Goal: Transaction & Acquisition: Book appointment/travel/reservation

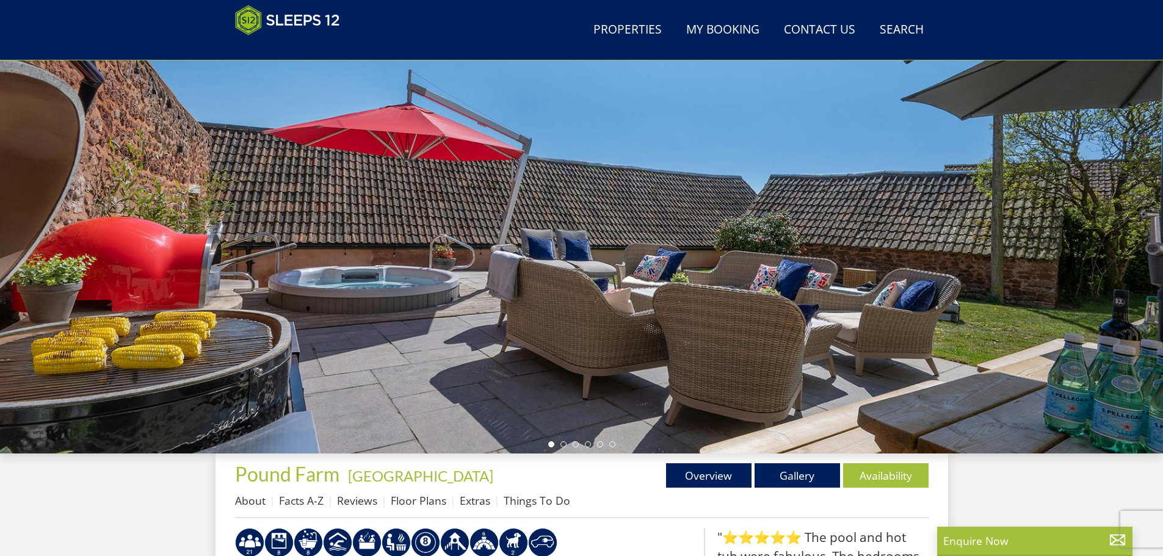
scroll to position [316, 0]
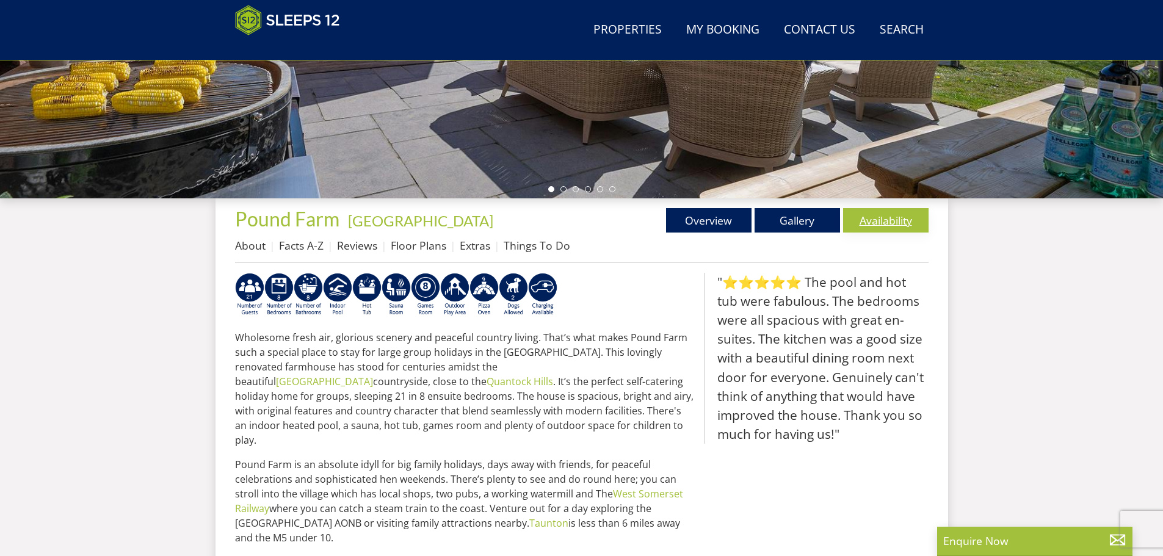
click at [874, 217] on link "Availability" at bounding box center [885, 220] width 85 height 24
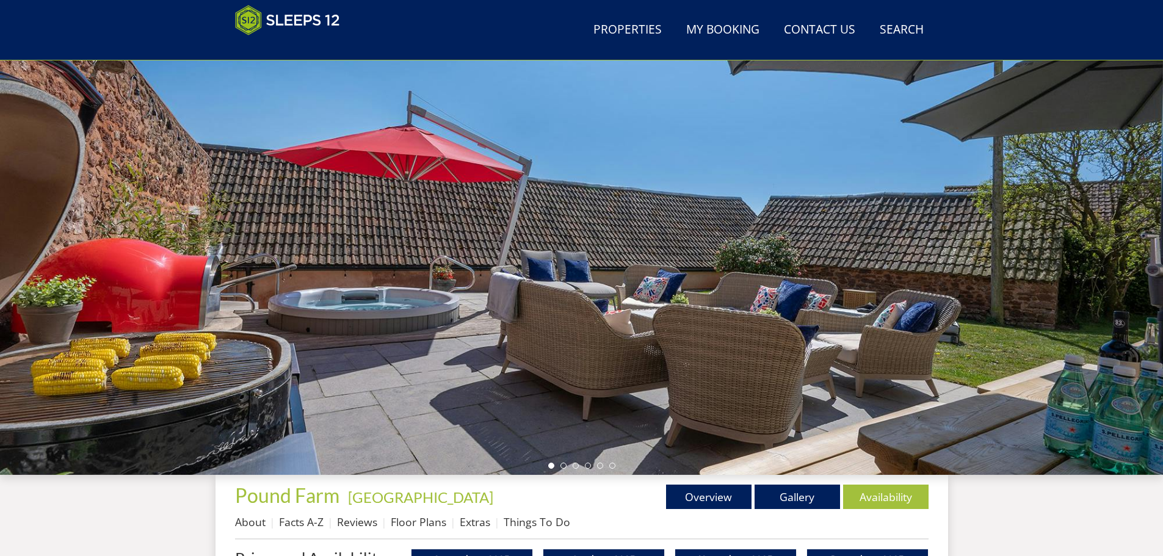
scroll to position [334, 0]
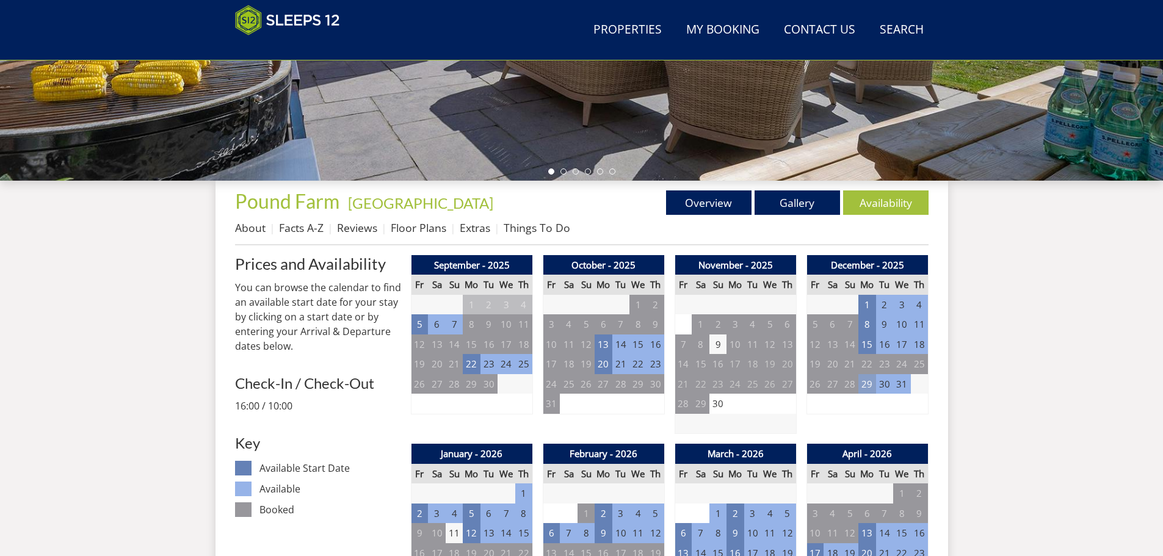
click at [867, 384] on td "29" at bounding box center [866, 384] width 17 height 20
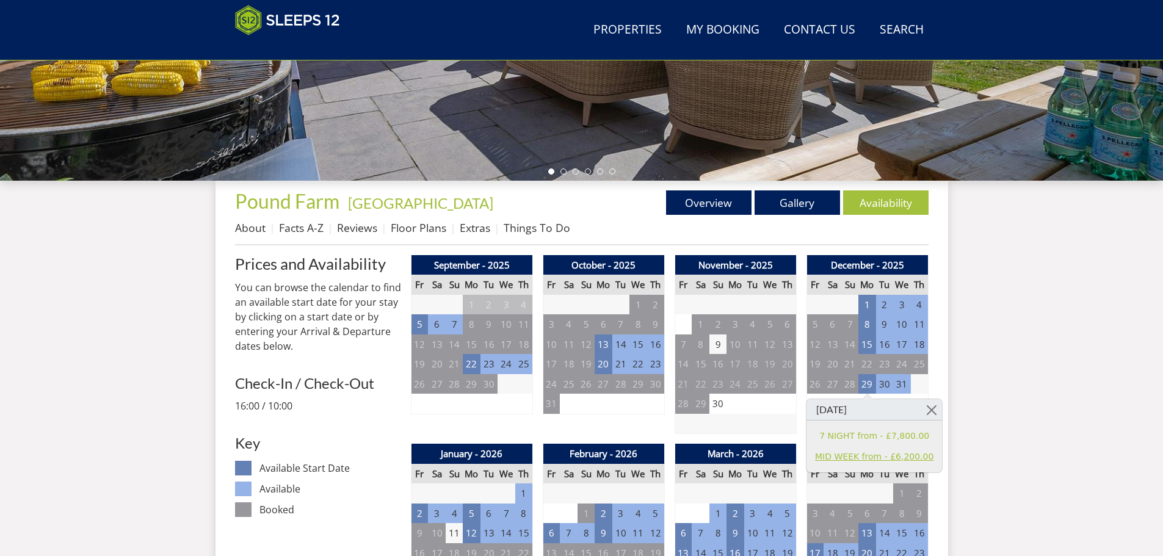
click at [893, 459] on link "MID WEEK from - £6,200.00" at bounding box center [874, 456] width 118 height 13
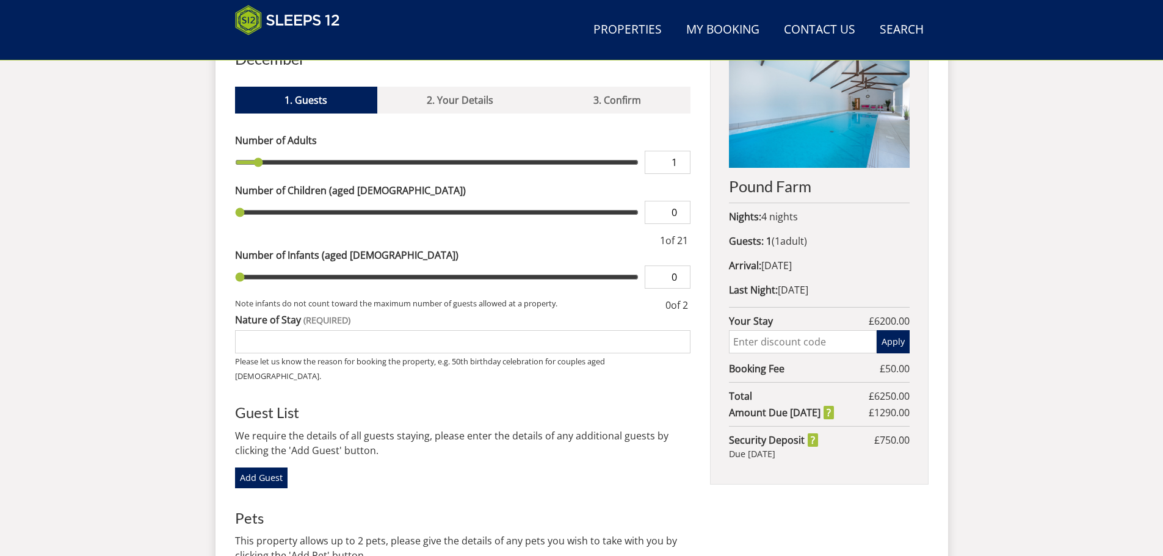
scroll to position [511, 0]
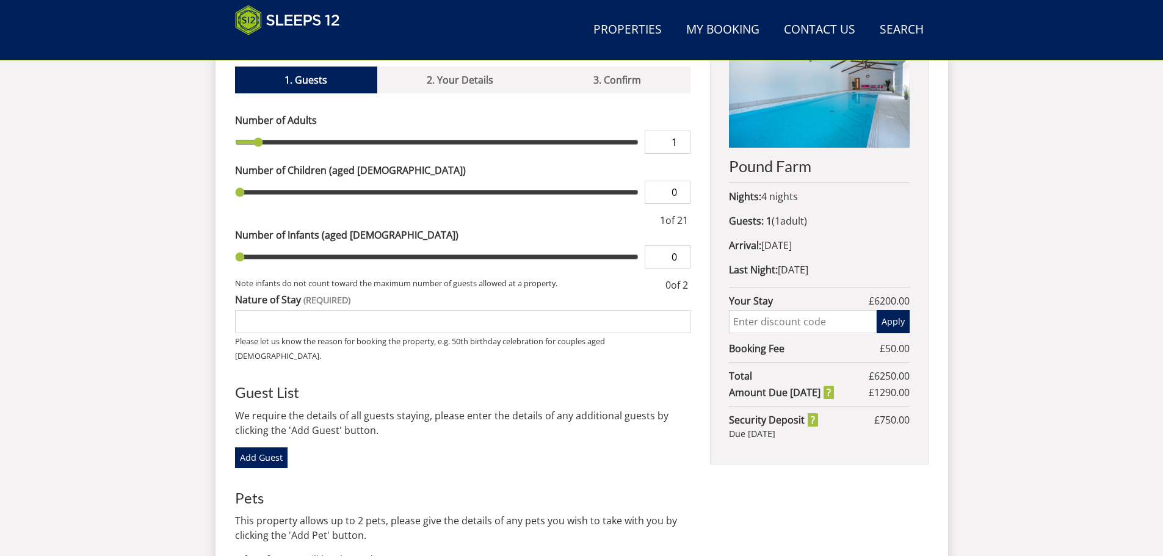
type input "2"
type input "3"
type input "4"
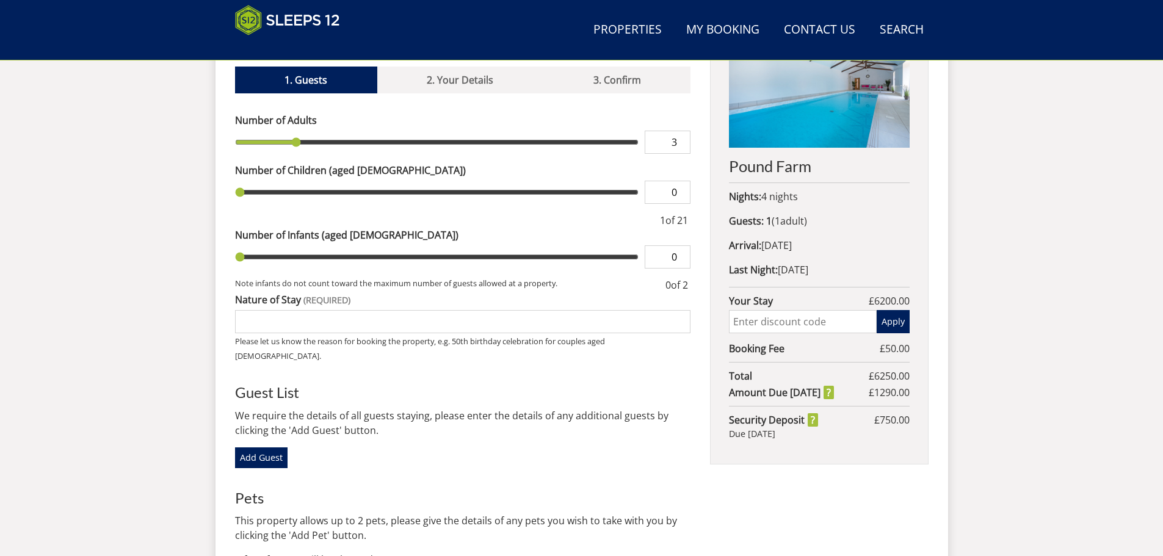
type input "4"
type input "5"
type input "6"
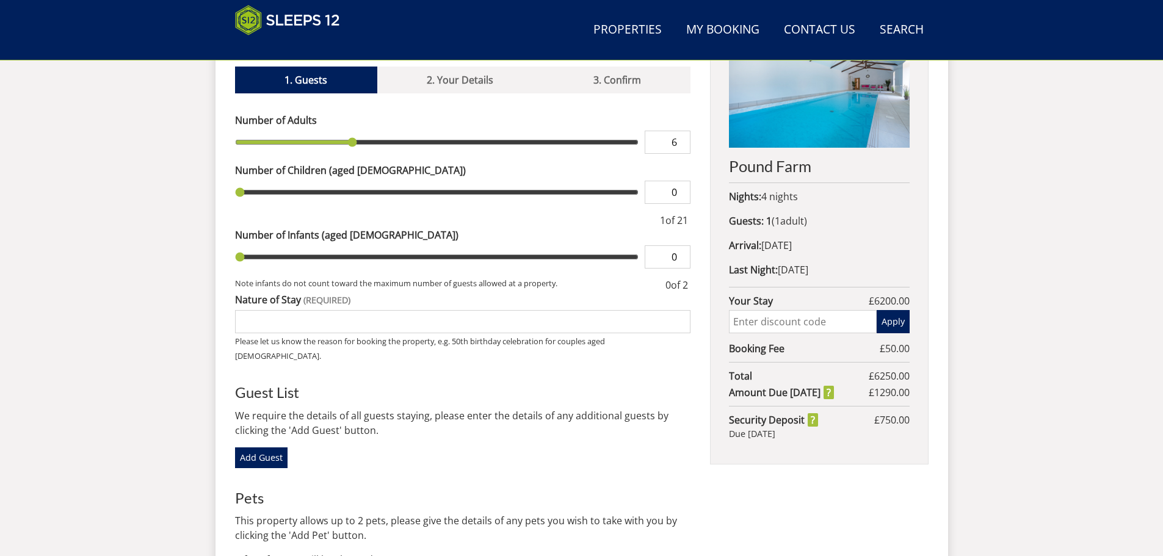
type input "7"
type input "8"
type input "9"
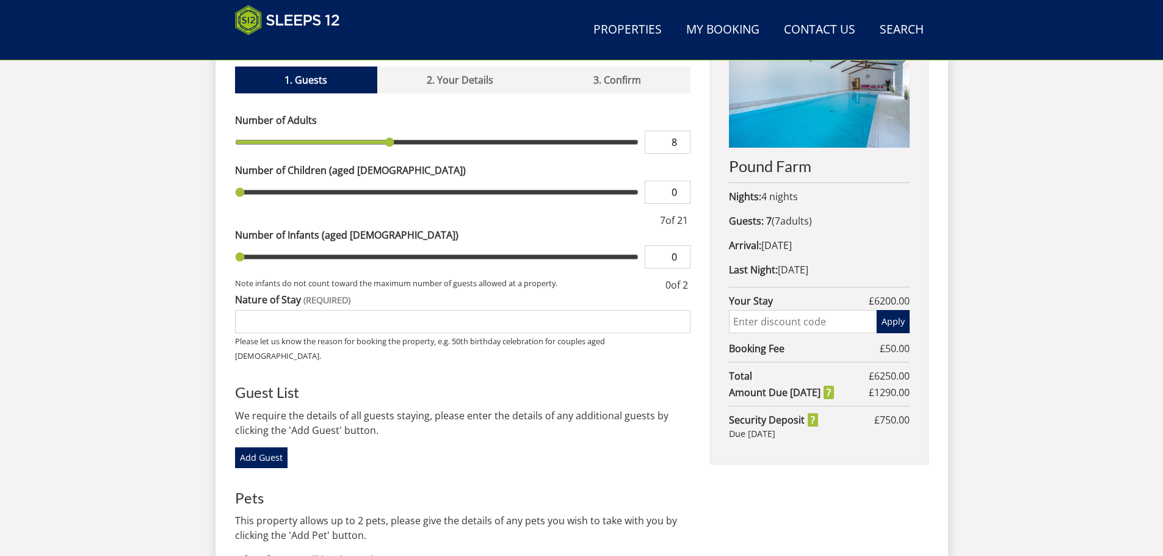
type input "9"
type input "10"
type input "11"
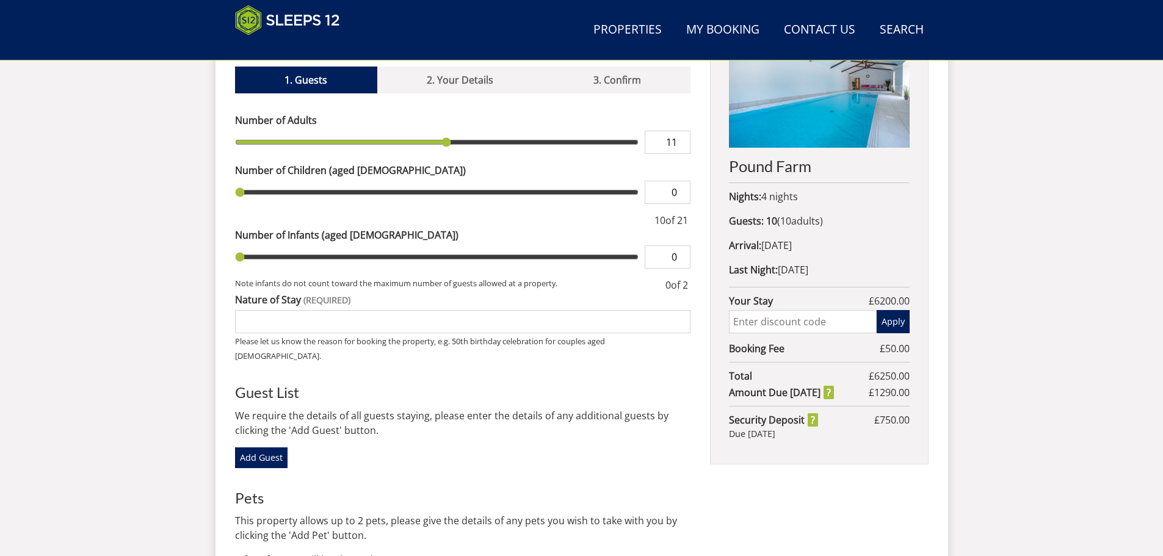
type input "12"
type input "11"
type input "10"
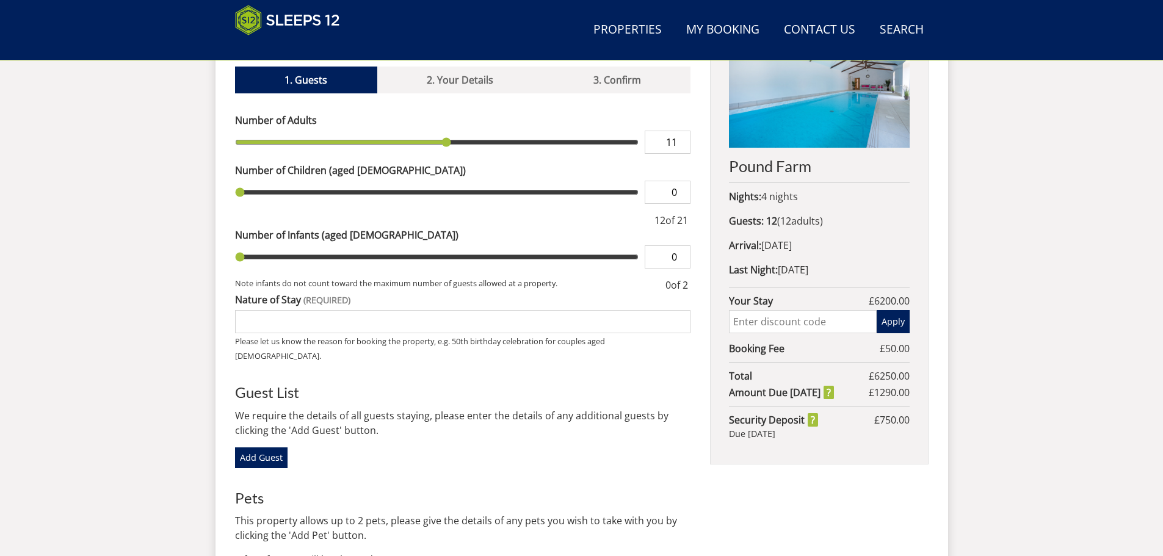
type input "10"
type input "9"
type input "8"
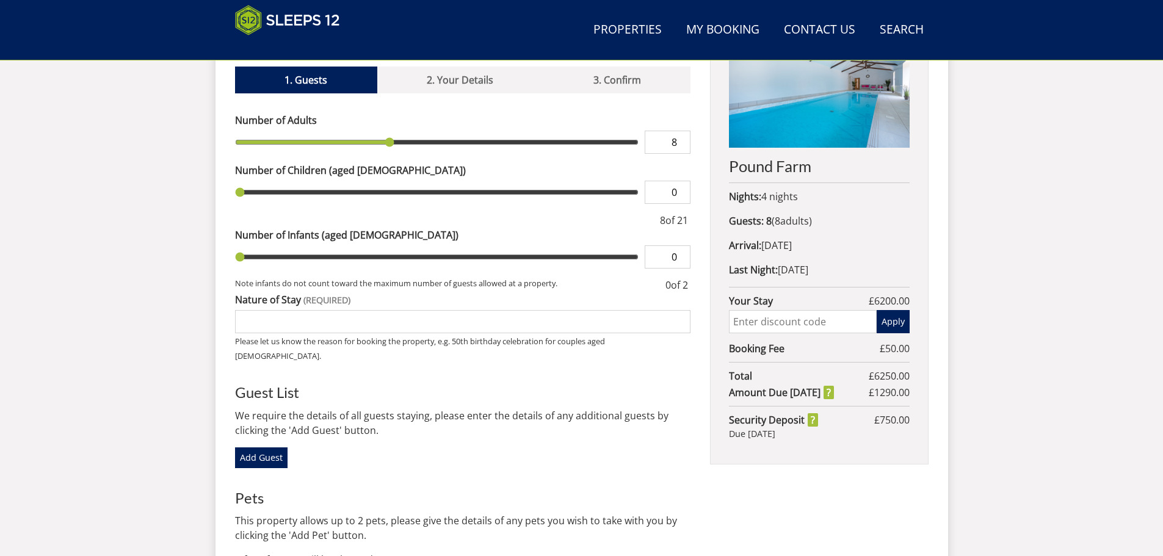
type input "7"
type input "8"
type input "9"
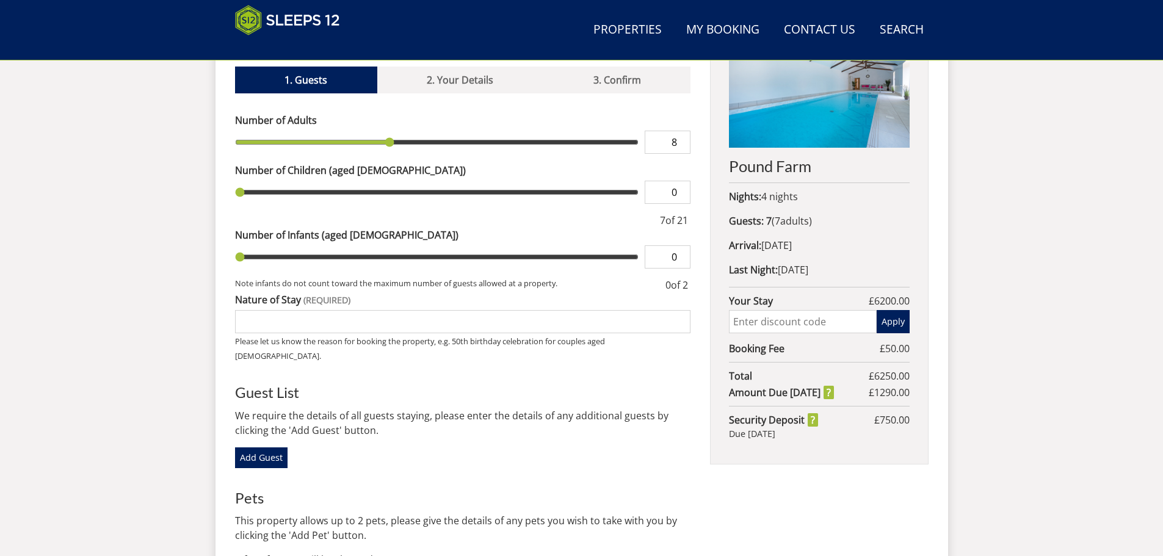
type input "9"
type input "10"
type input "11"
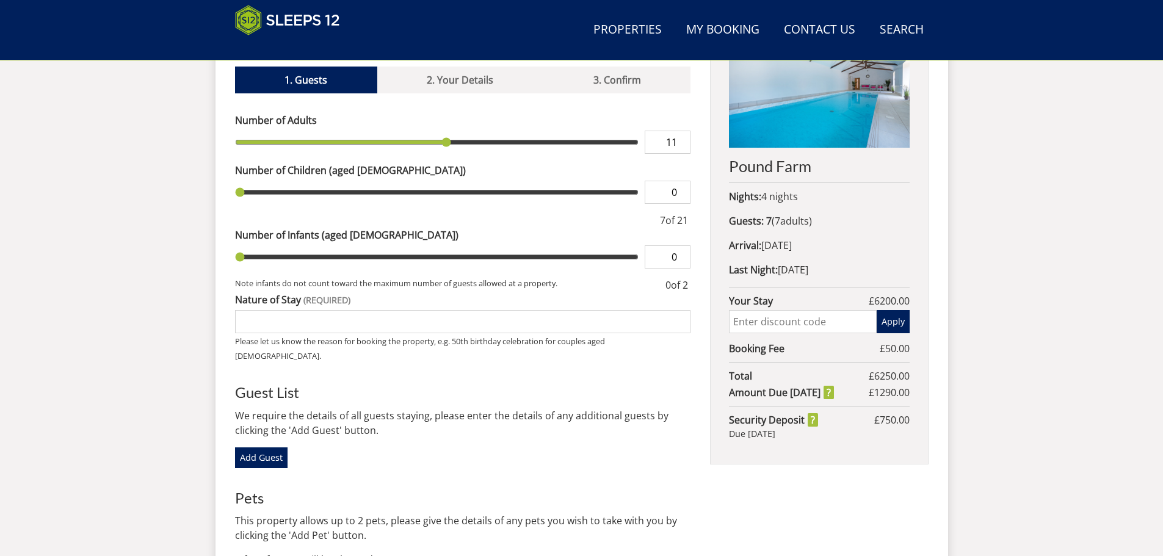
type input "12"
type input "13"
type input "14"
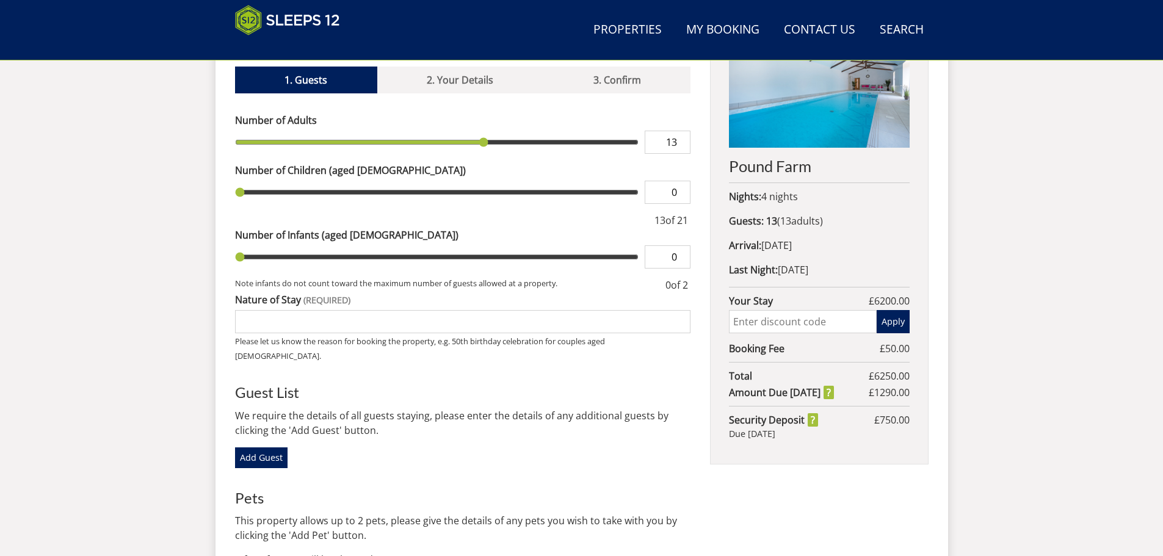
type input "14"
type input "15"
drag, startPoint x: 254, startPoint y: 126, endPoint x: 513, endPoint y: 131, distance: 259.4
click at [513, 131] on input "range" at bounding box center [437, 142] width 404 height 23
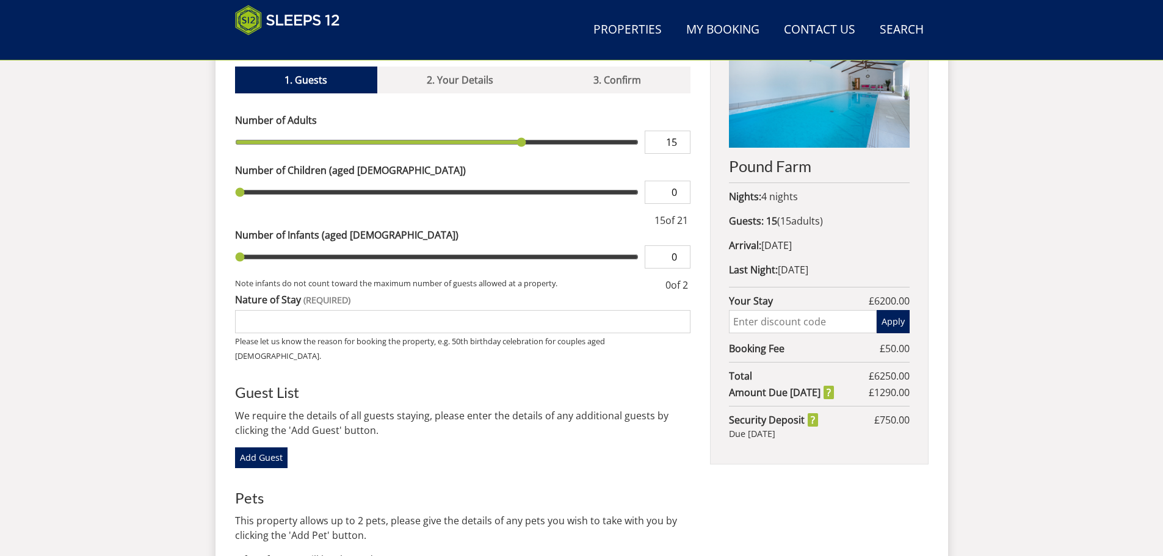
type input "14"
type input "13"
type input "12"
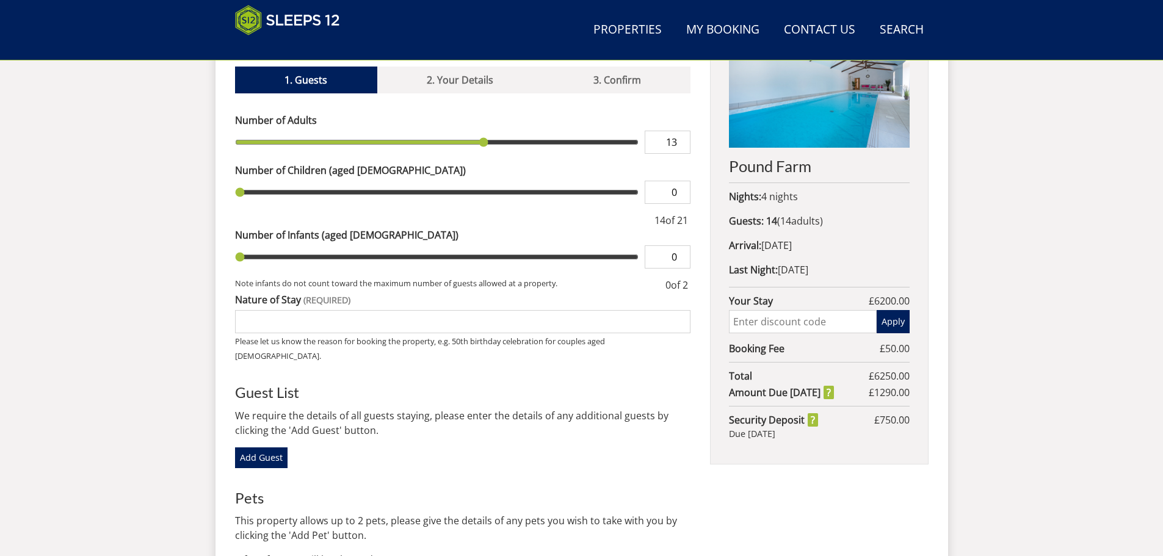
type input "12"
type input "11"
type input "10"
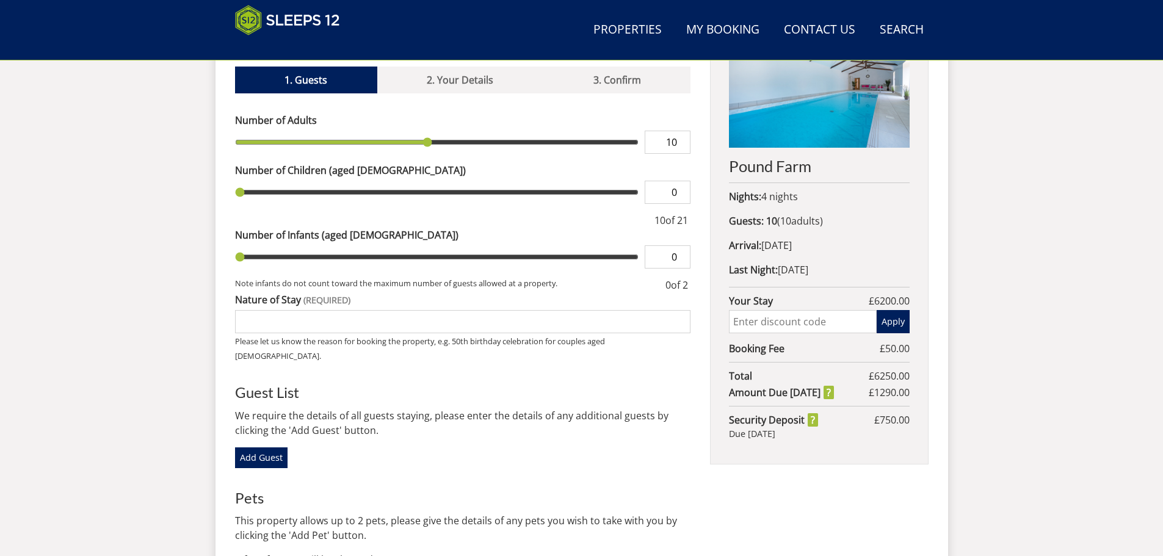
type input "9"
type input "8"
type input "7"
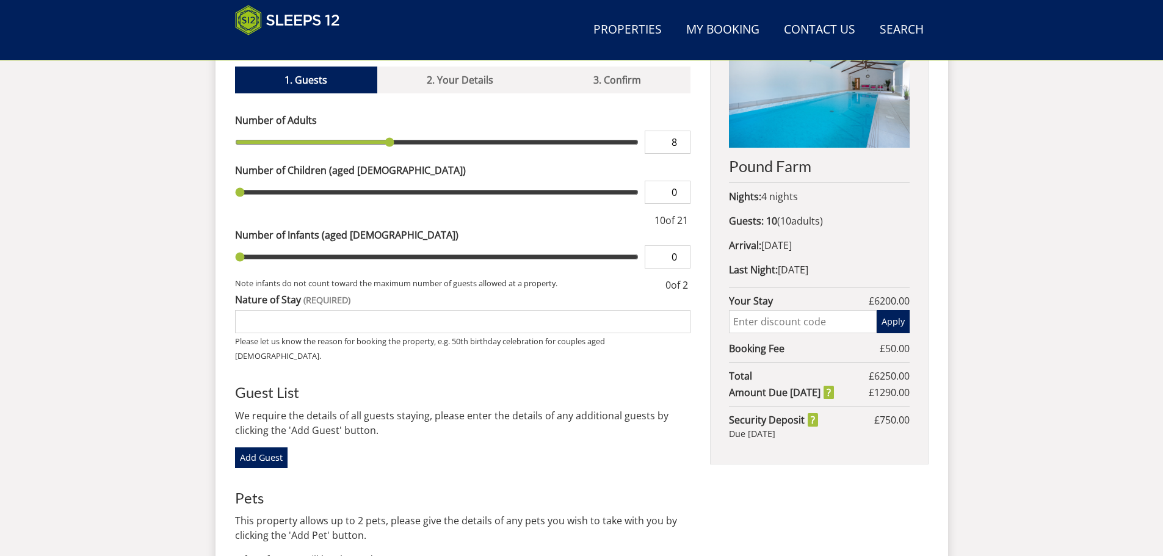
type input "7"
type input "6"
drag, startPoint x: 519, startPoint y: 124, endPoint x: 348, endPoint y: 131, distance: 171.0
click at [349, 131] on input "range" at bounding box center [437, 142] width 404 height 23
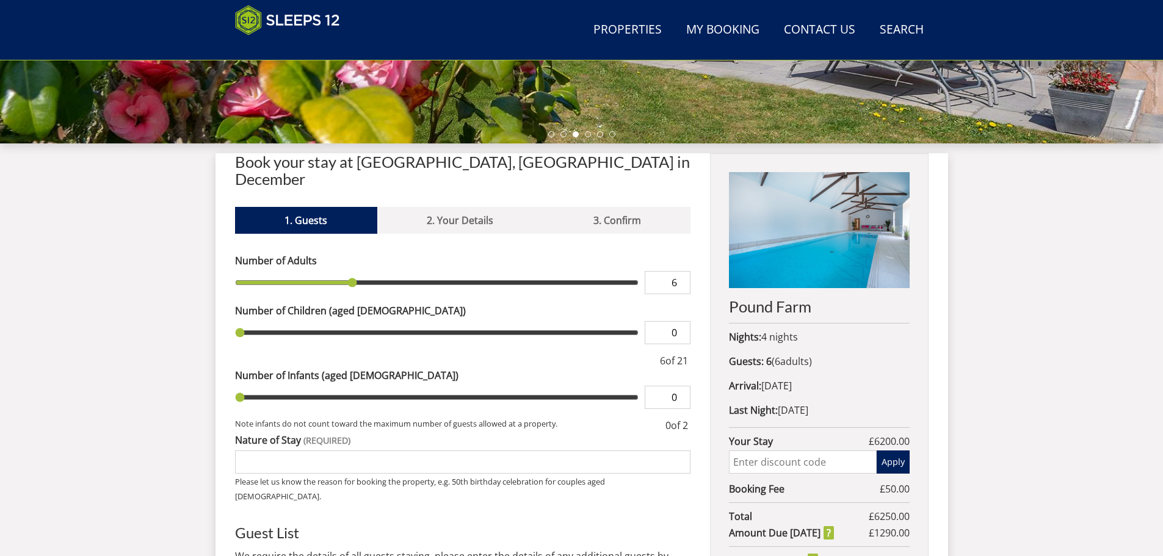
scroll to position [389, 0]
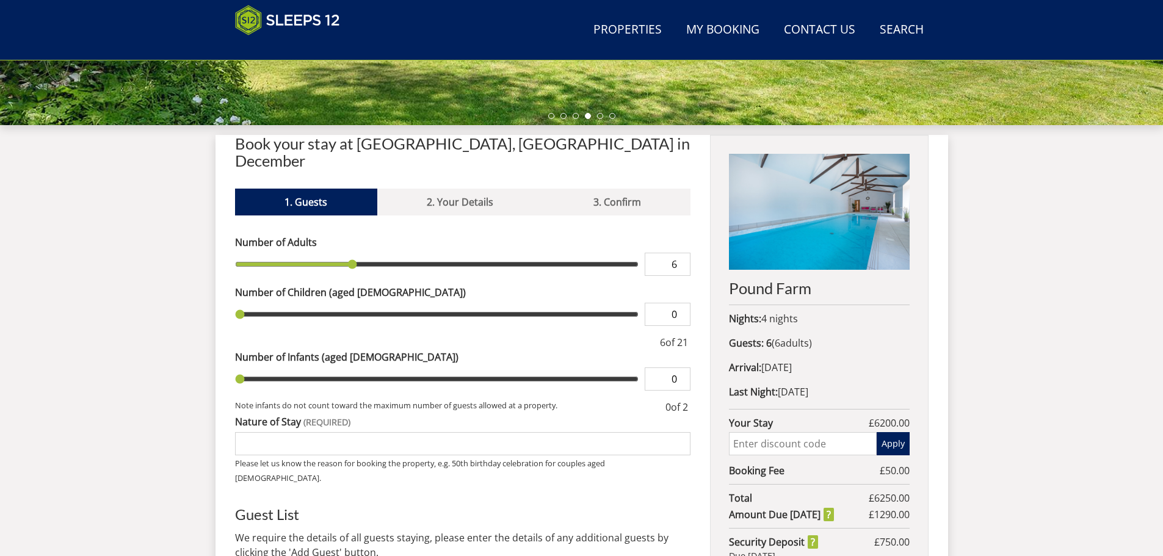
type input "7"
type input "9"
type input "10"
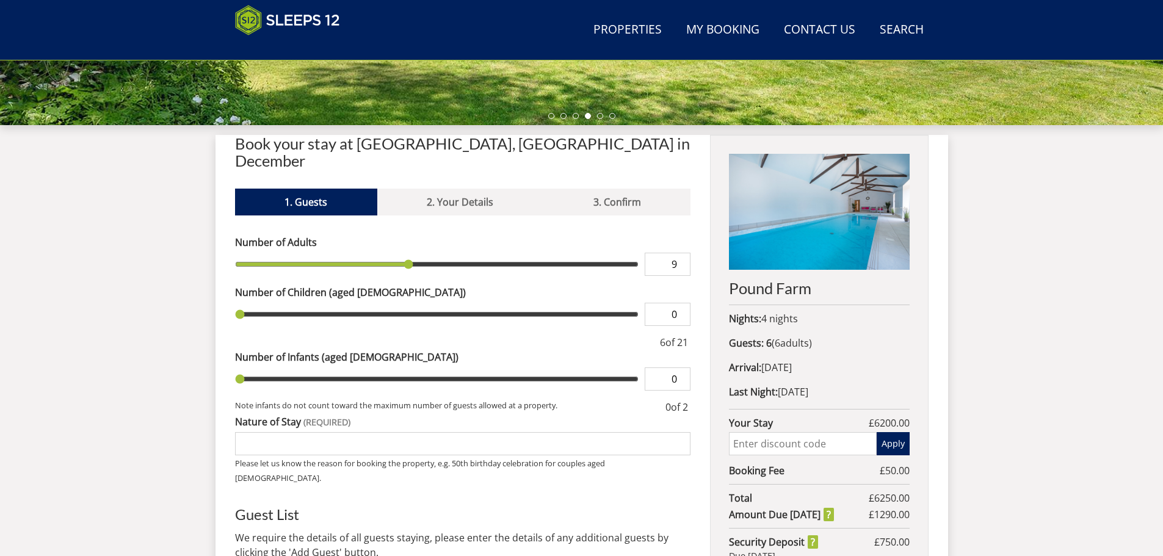
type input "10"
type input "12"
drag, startPoint x: 355, startPoint y: 248, endPoint x: 469, endPoint y: 242, distance: 113.7
click at [469, 253] on input "range" at bounding box center [437, 264] width 404 height 23
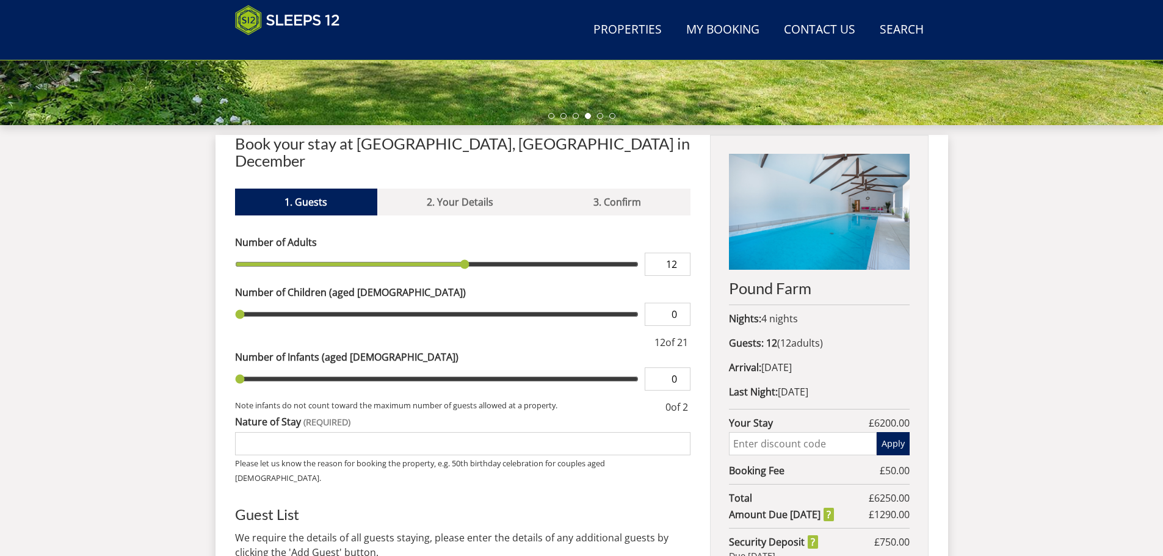
type input "13"
type input "14"
type input "15"
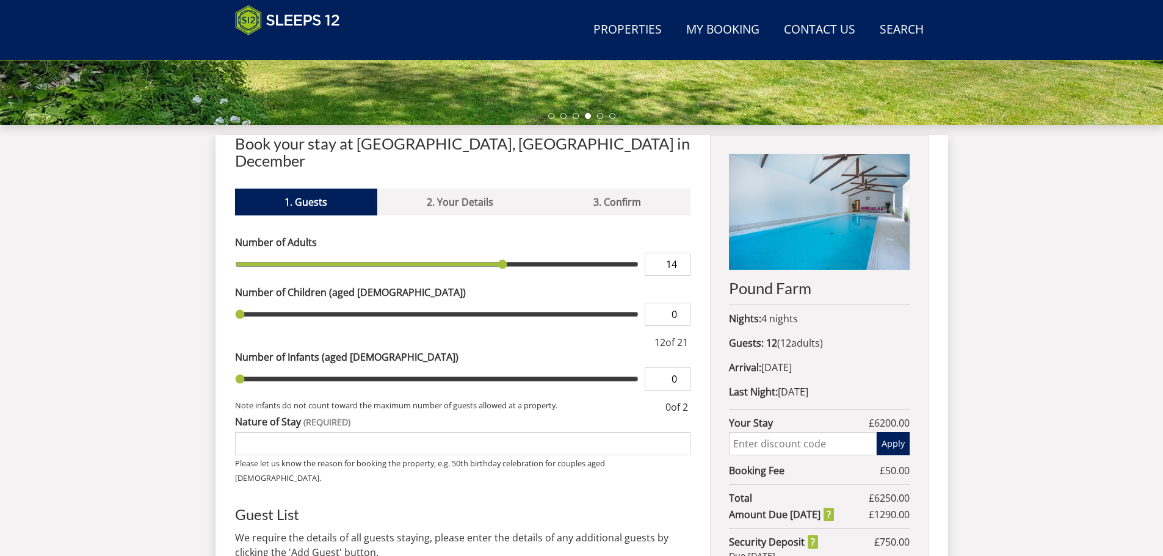
type input "15"
type input "16"
type input "17"
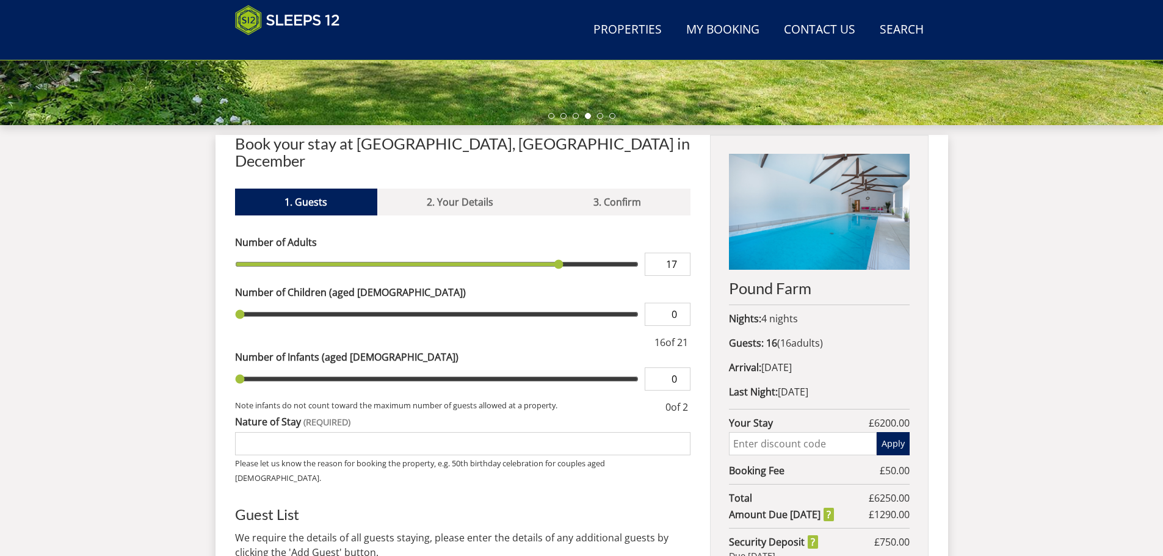
type input "18"
type input "19"
type input "20"
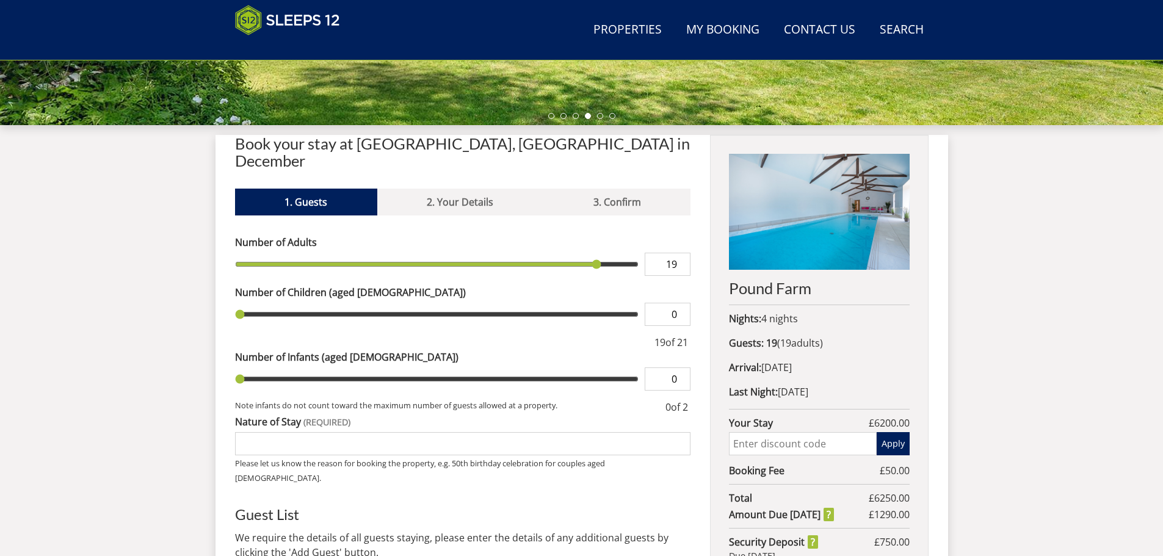
type input "20"
type input "21"
type input "20"
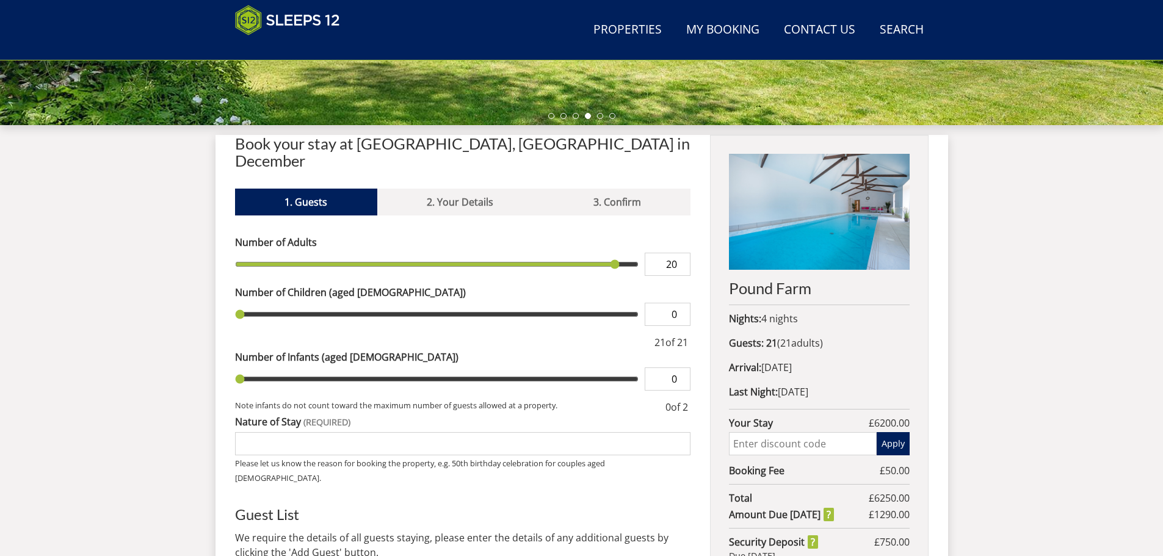
type input "19"
type input "18"
type input "17"
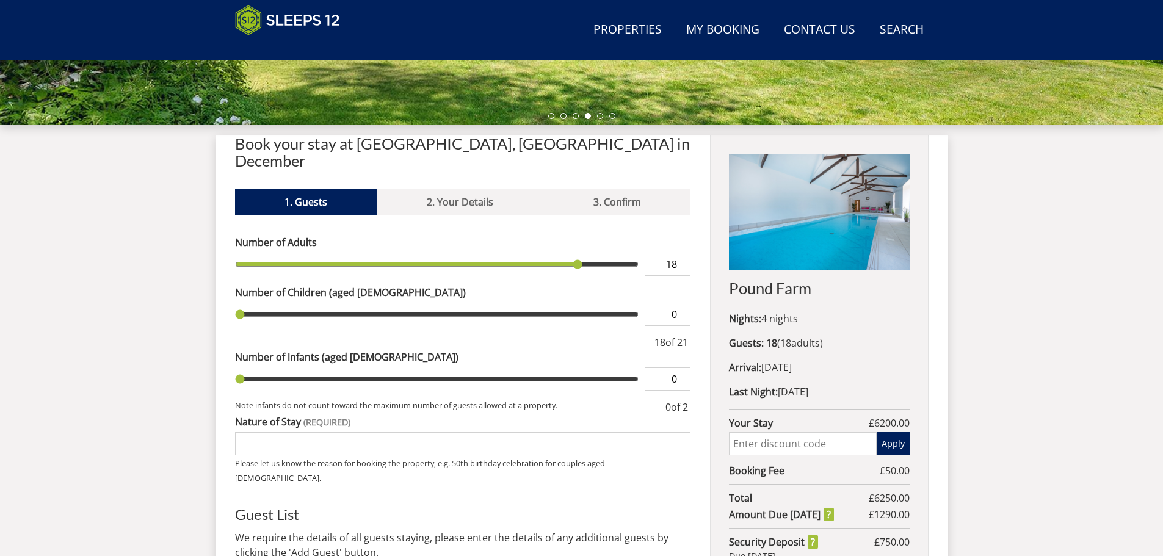
type input "17"
type input "16"
type input "15"
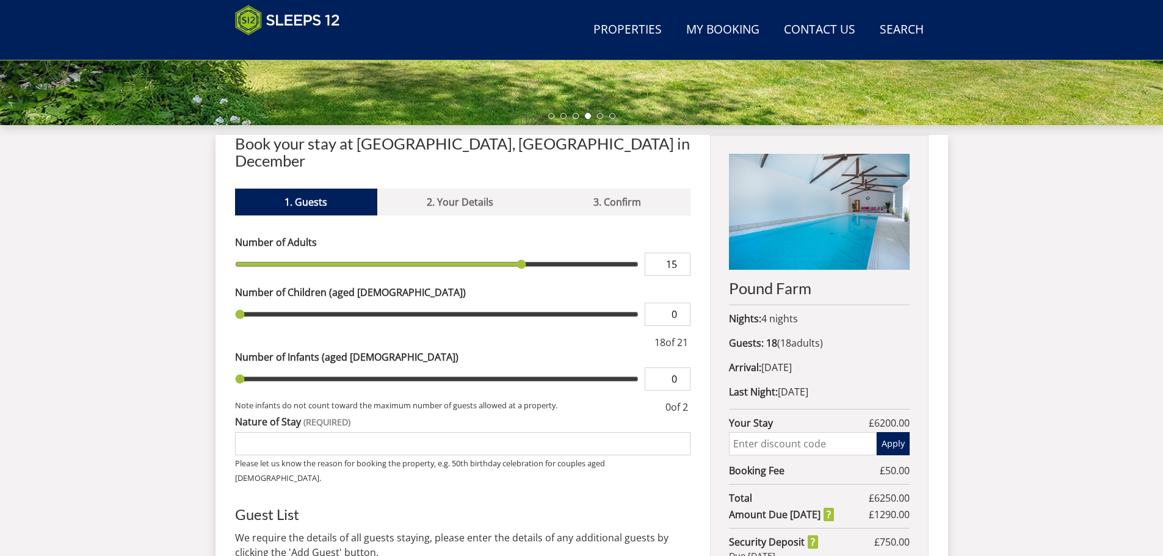
drag, startPoint x: 463, startPoint y: 247, endPoint x: 514, endPoint y: 263, distance: 53.1
type input "15"
click at [516, 261] on input "range" at bounding box center [437, 264] width 404 height 23
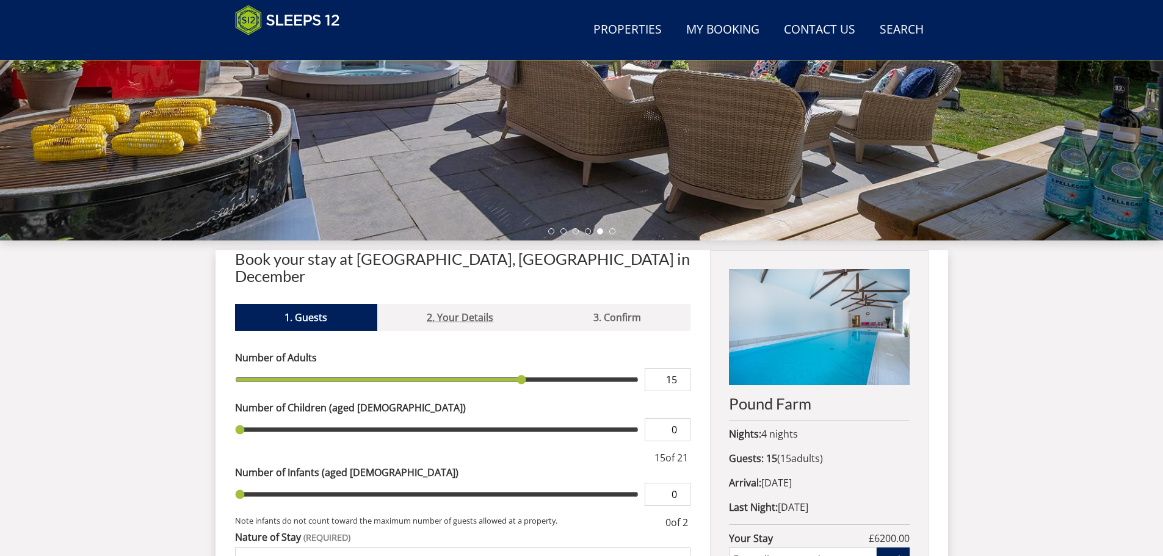
scroll to position [0, 0]
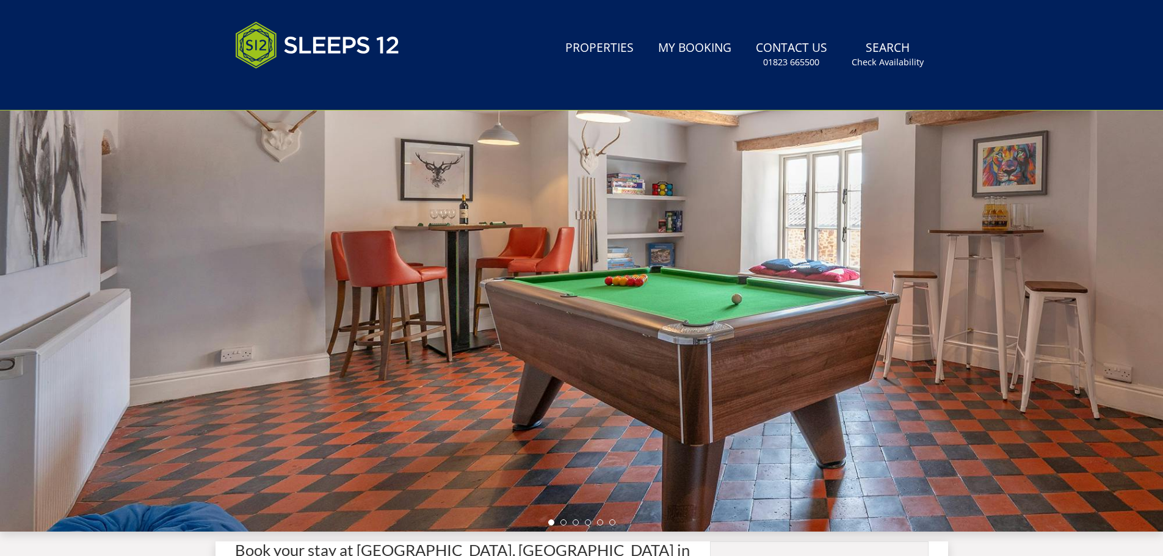
scroll to position [26, 0]
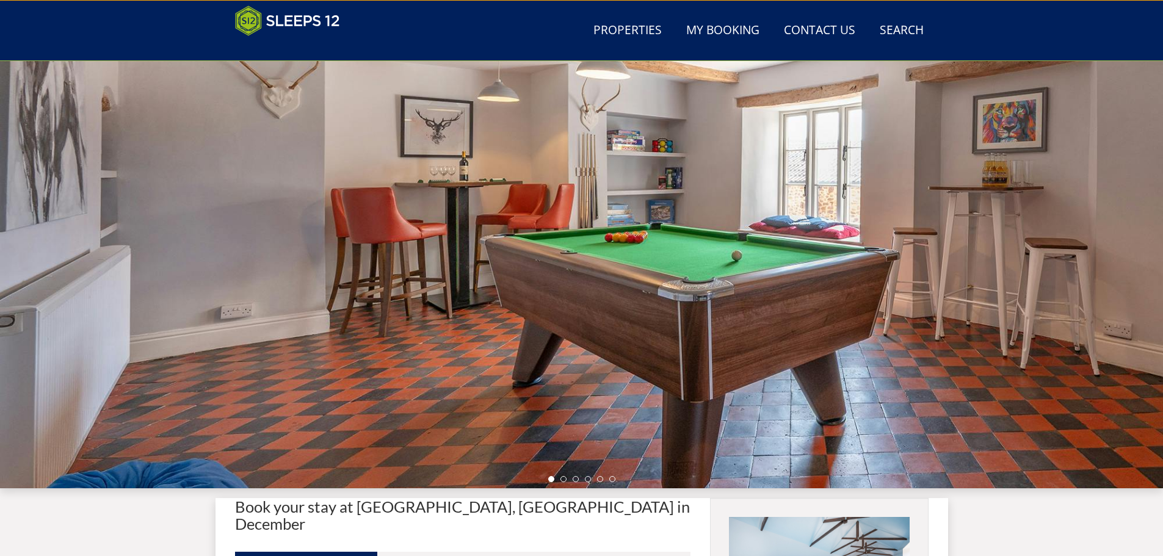
click at [563, 482] on div at bounding box center [581, 274] width 1163 height 427
click at [564, 475] on div at bounding box center [581, 274] width 1163 height 427
click at [564, 479] on li at bounding box center [563, 479] width 6 height 6
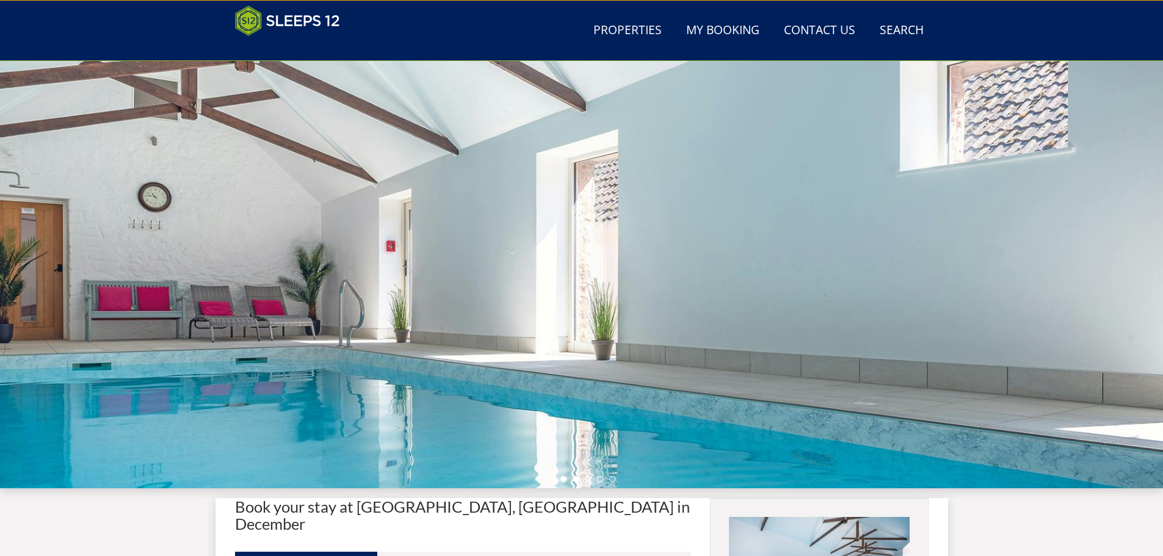
click at [577, 479] on li at bounding box center [575, 479] width 6 height 6
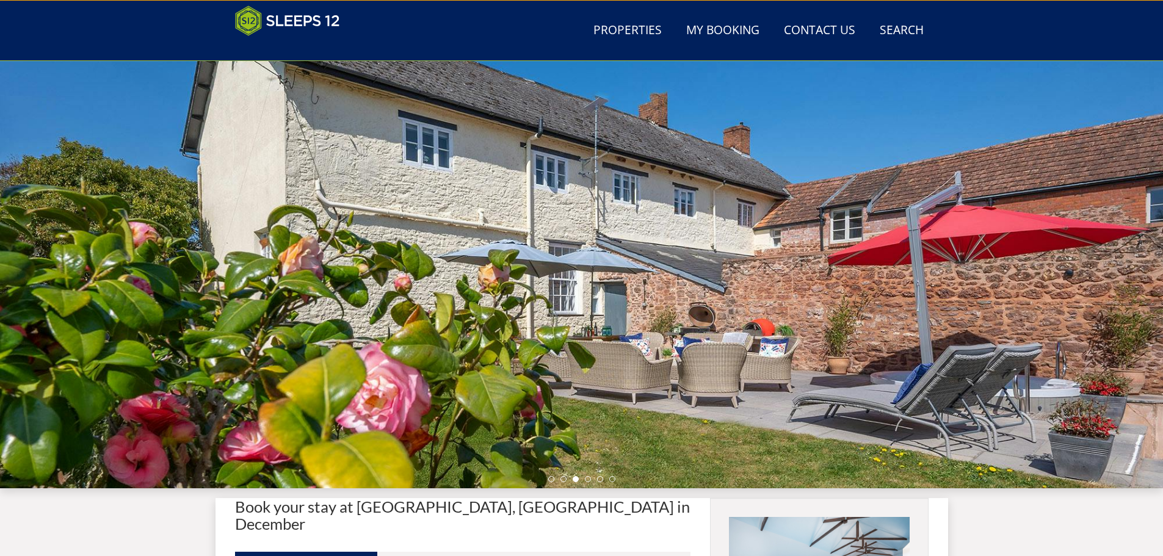
click at [584, 475] on div at bounding box center [581, 274] width 1163 height 427
click at [586, 478] on li at bounding box center [588, 479] width 6 height 6
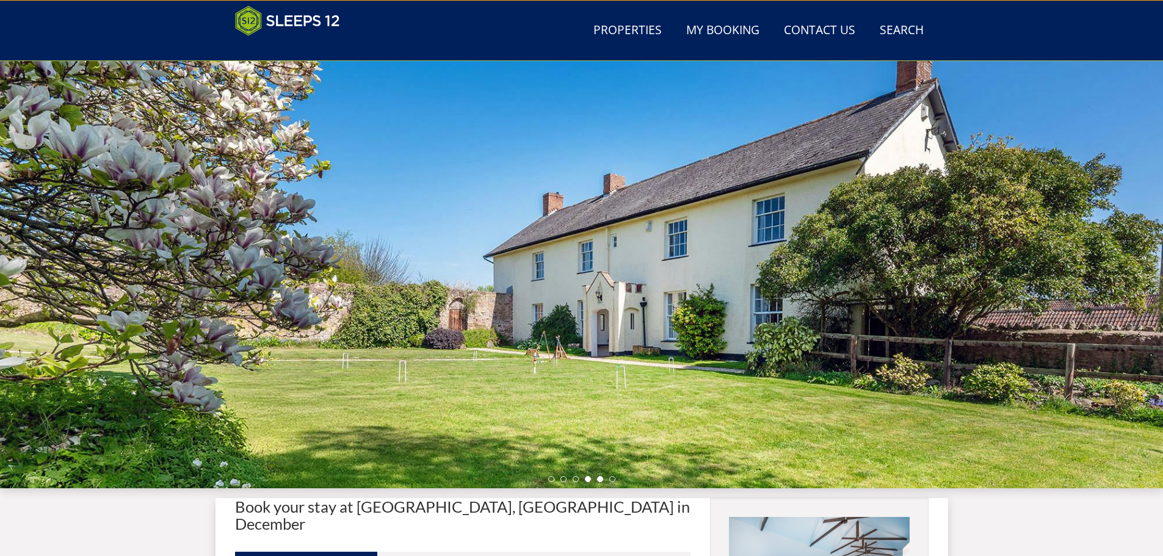
click at [599, 477] on li at bounding box center [600, 479] width 6 height 6
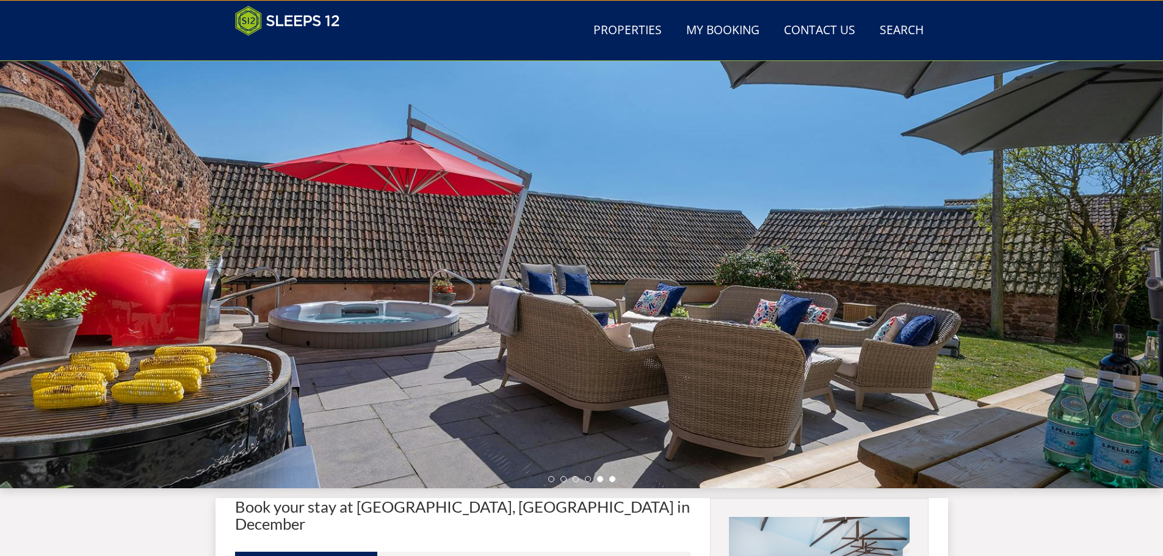
click at [613, 480] on li at bounding box center [612, 479] width 6 height 6
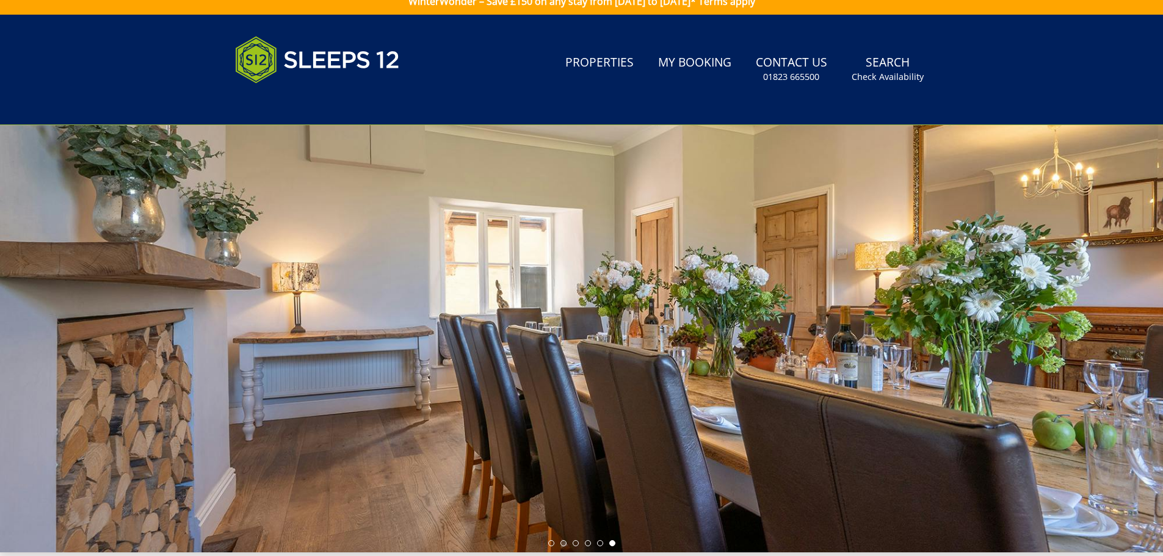
scroll to position [0, 0]
